Goal: Navigation & Orientation: Find specific page/section

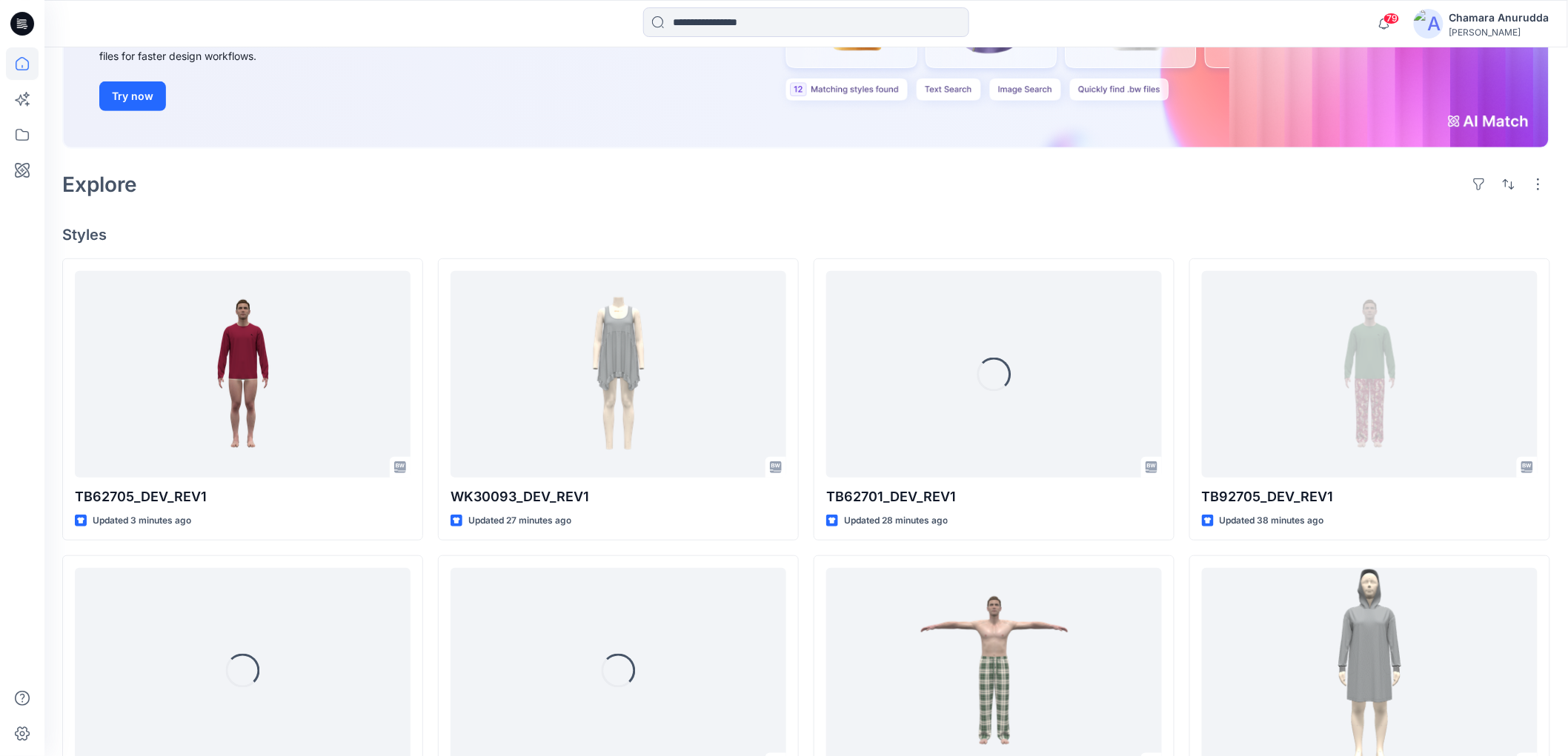
scroll to position [247, 0]
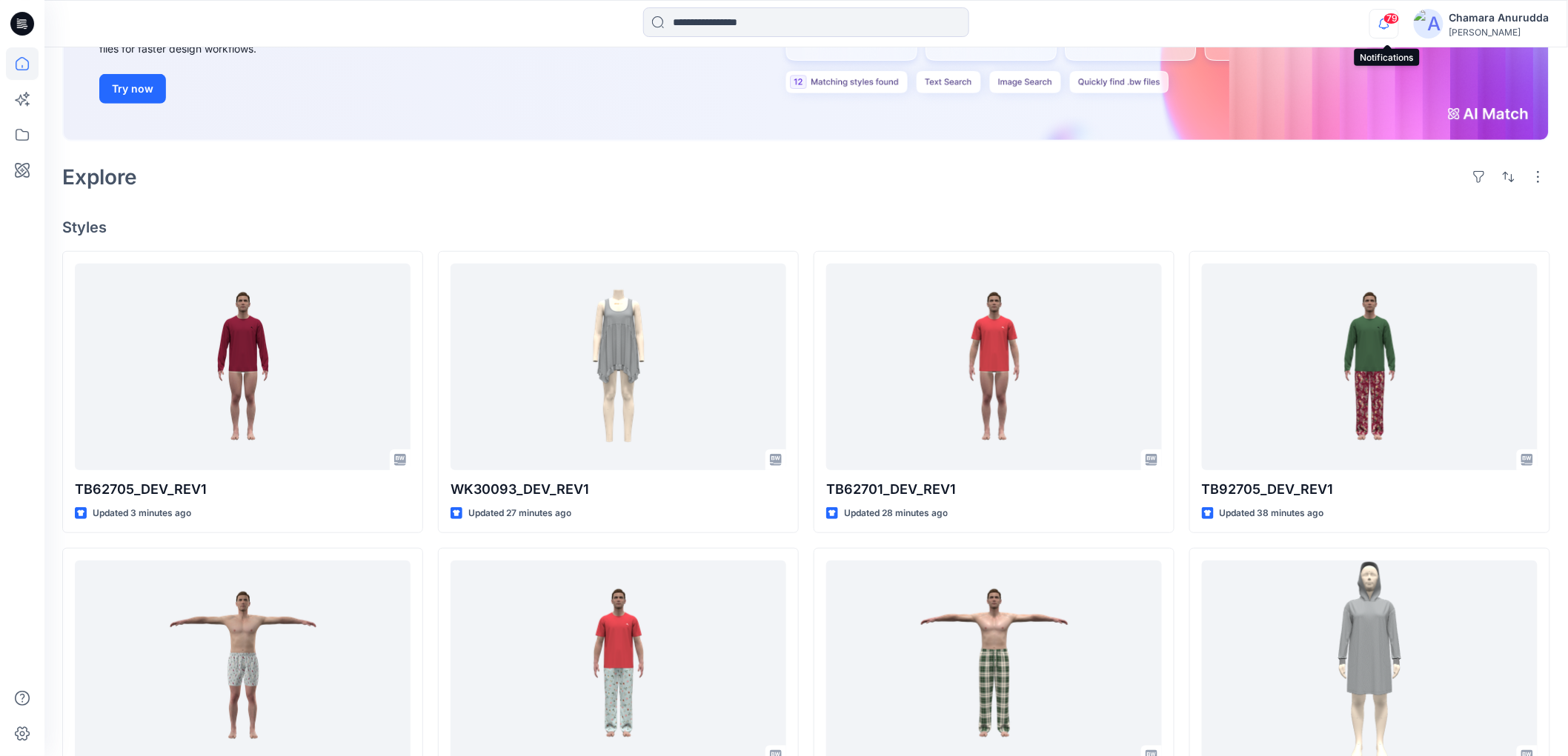
click at [1388, 25] on icon "button" at bounding box center [1384, 23] width 28 height 30
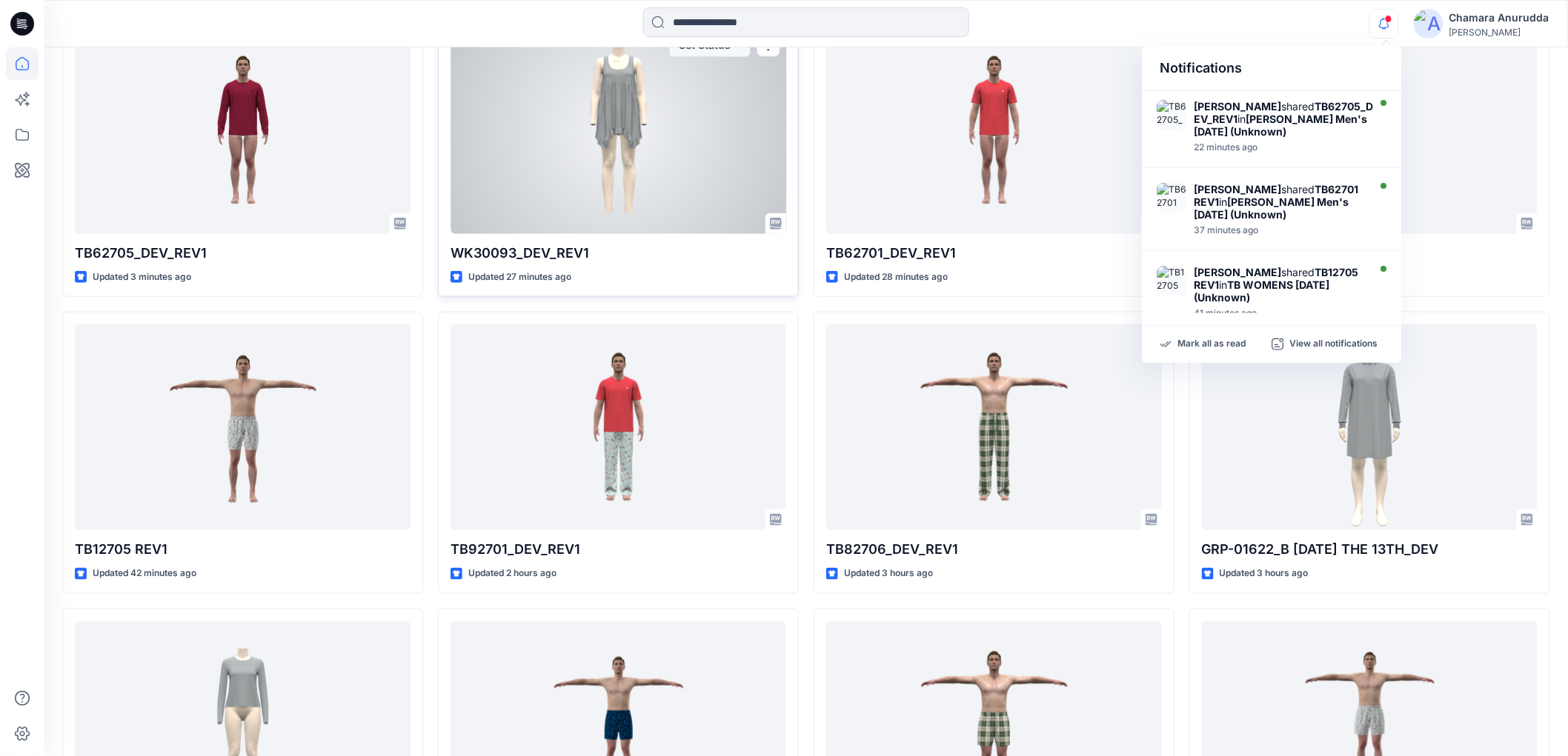
scroll to position [493, 0]
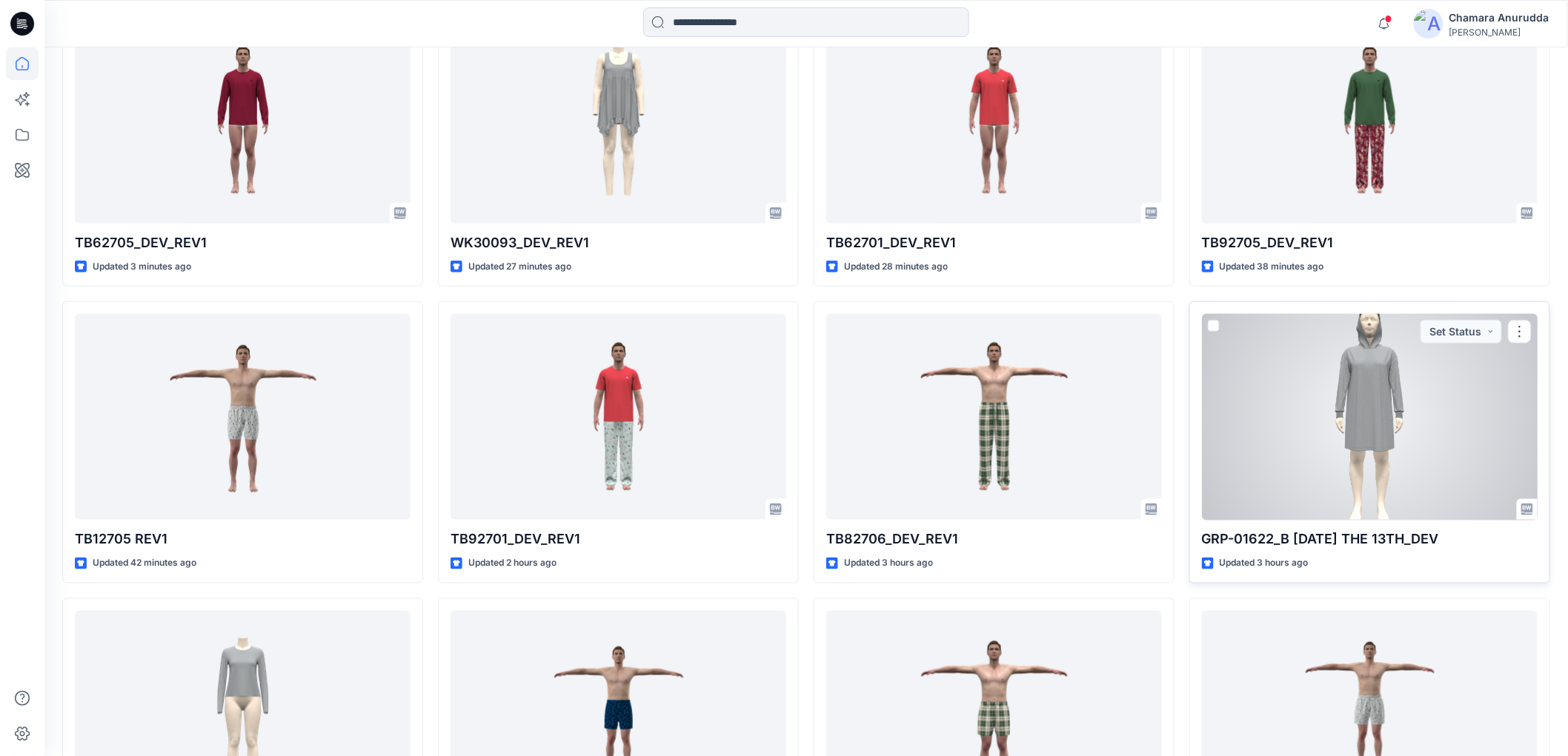
click at [1311, 375] on div at bounding box center [1369, 417] width 335 height 206
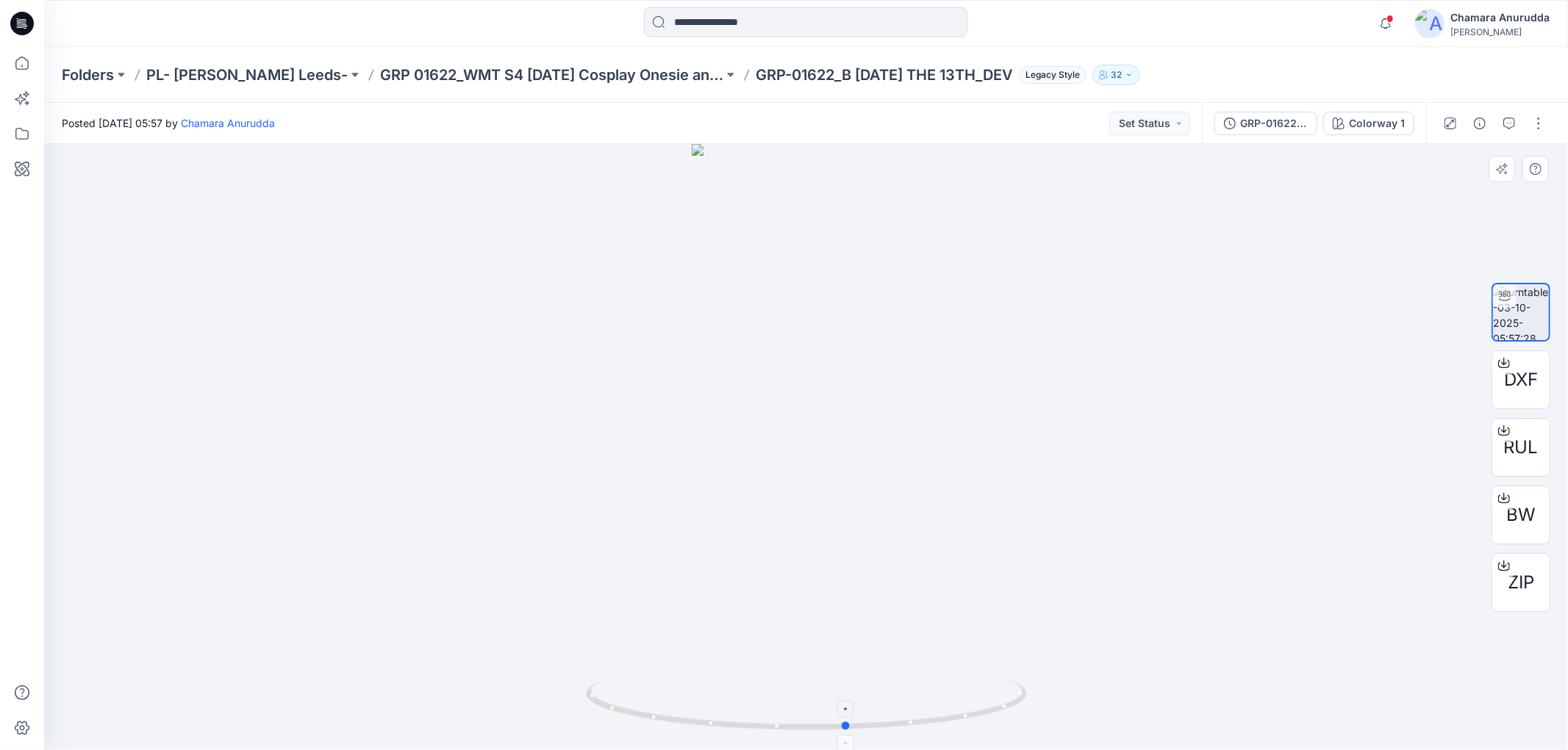
drag, startPoint x: 964, startPoint y: 720, endPoint x: 1005, endPoint y: 703, distance: 44.4
click at [1005, 703] on icon at bounding box center [808, 706] width 444 height 55
drag, startPoint x: 928, startPoint y: 720, endPoint x: 774, endPoint y: 497, distance: 271.0
click at [976, 699] on icon at bounding box center [808, 706] width 444 height 55
